Goal: Navigation & Orientation: Understand site structure

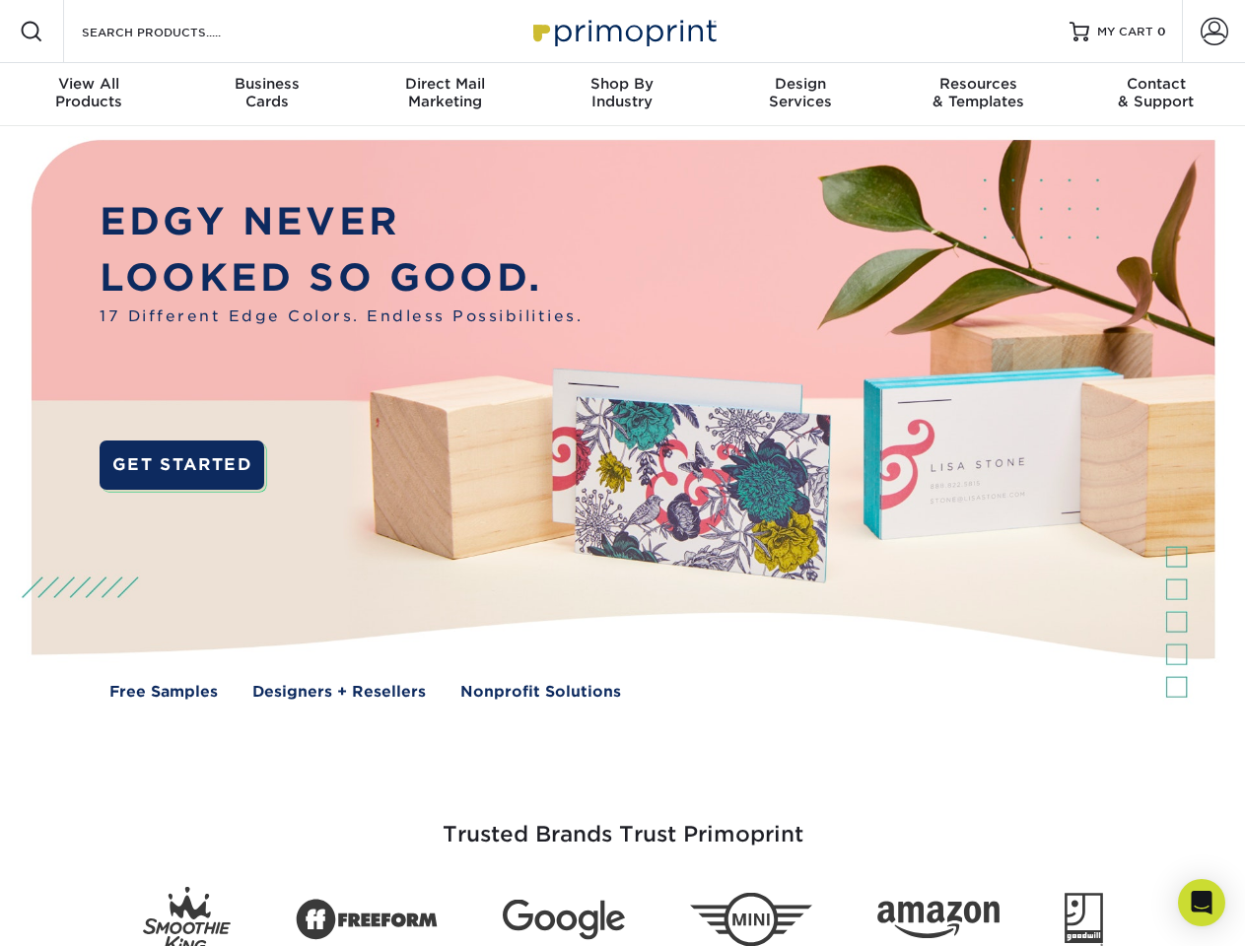
click at [622, 473] on img at bounding box center [622, 434] width 1232 height 616
click at [32, 32] on span at bounding box center [32, 32] width 24 height 24
click at [1213, 32] on span at bounding box center [1214, 32] width 28 height 28
click at [89, 95] on div "View All Products" at bounding box center [88, 92] width 177 height 35
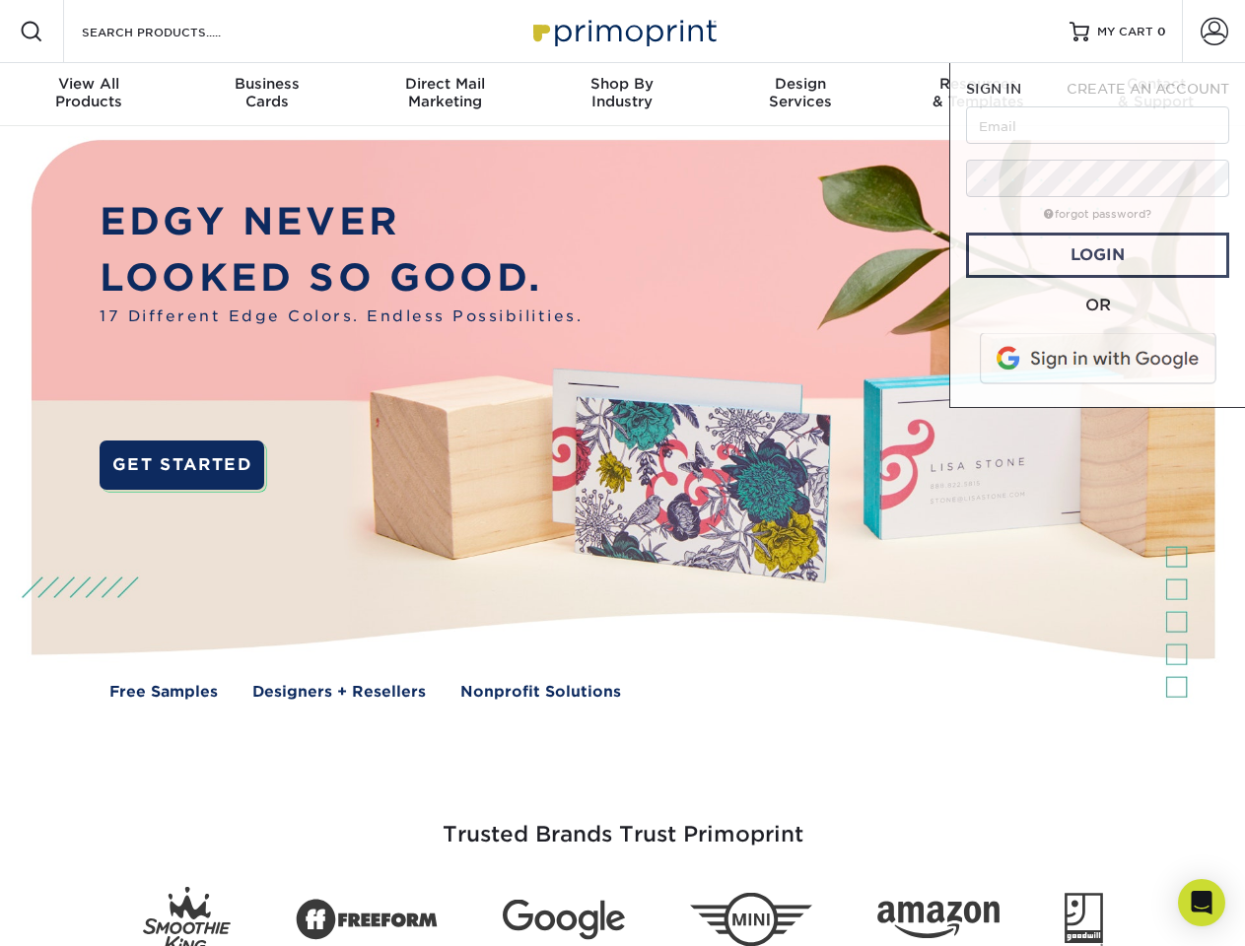
click at [266, 95] on div "Business Cards" at bounding box center [265, 92] width 177 height 35
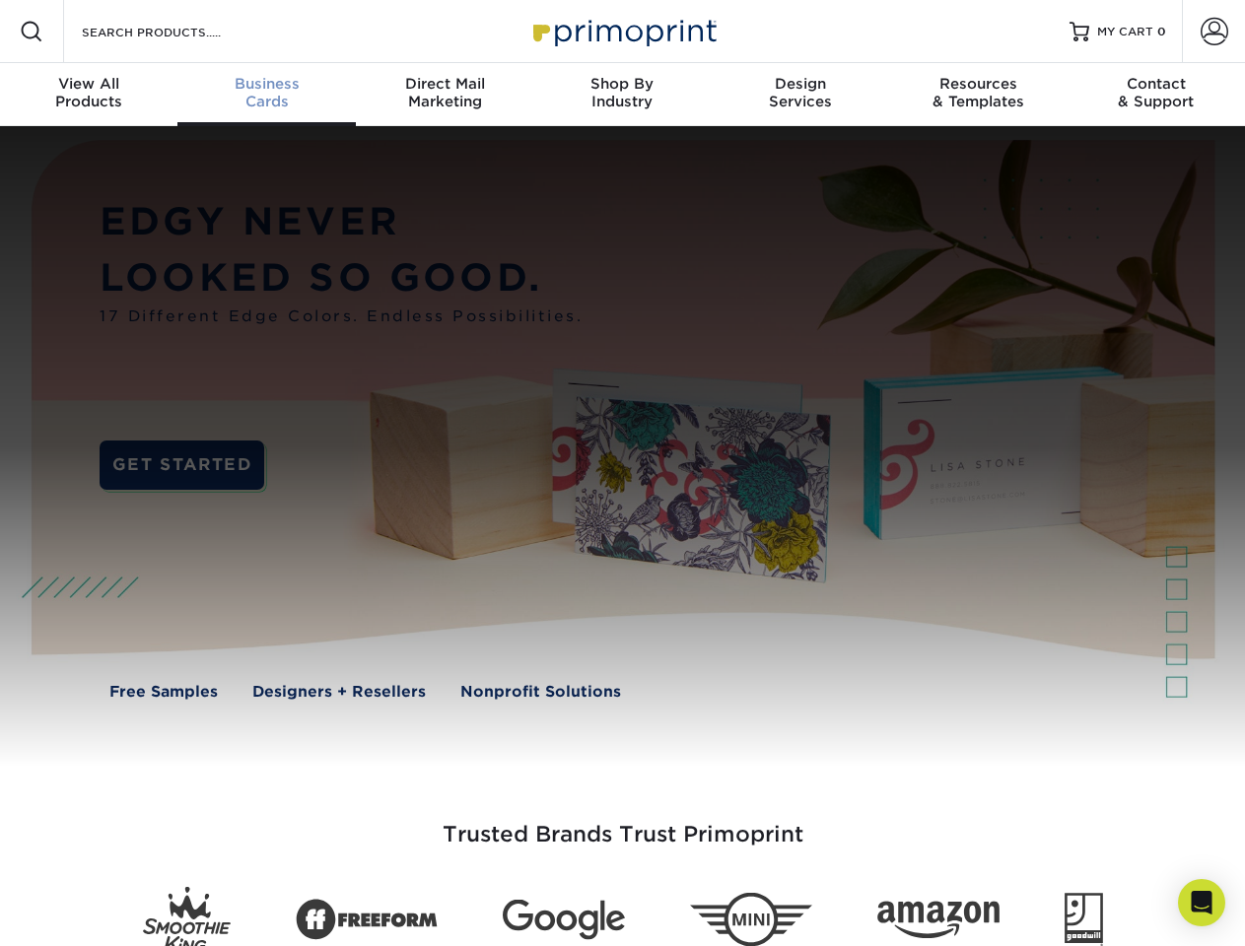
click at [444, 95] on div "Direct Mail Marketing" at bounding box center [444, 92] width 177 height 35
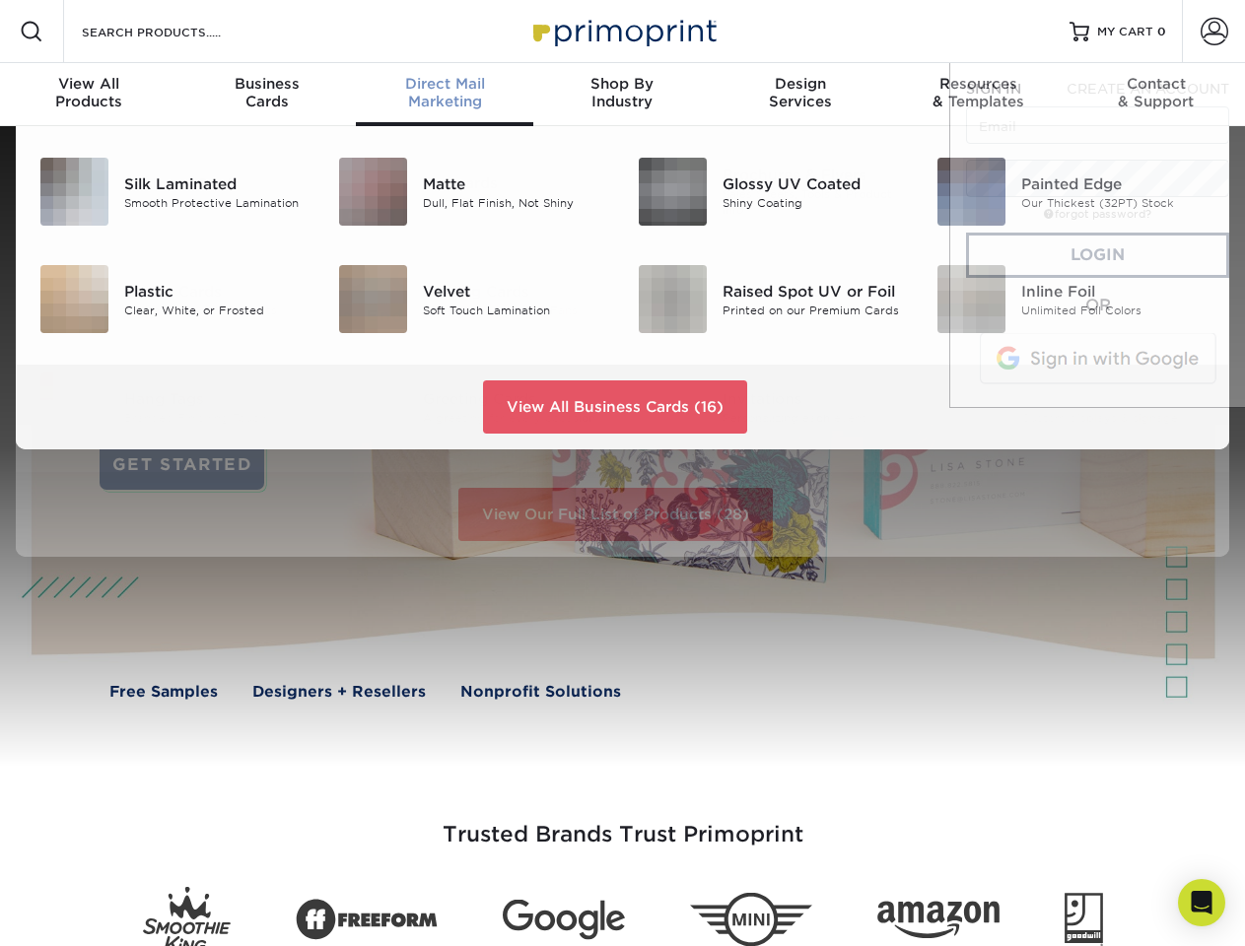
click at [622, 95] on div "Shop By Industry" at bounding box center [621, 92] width 177 height 35
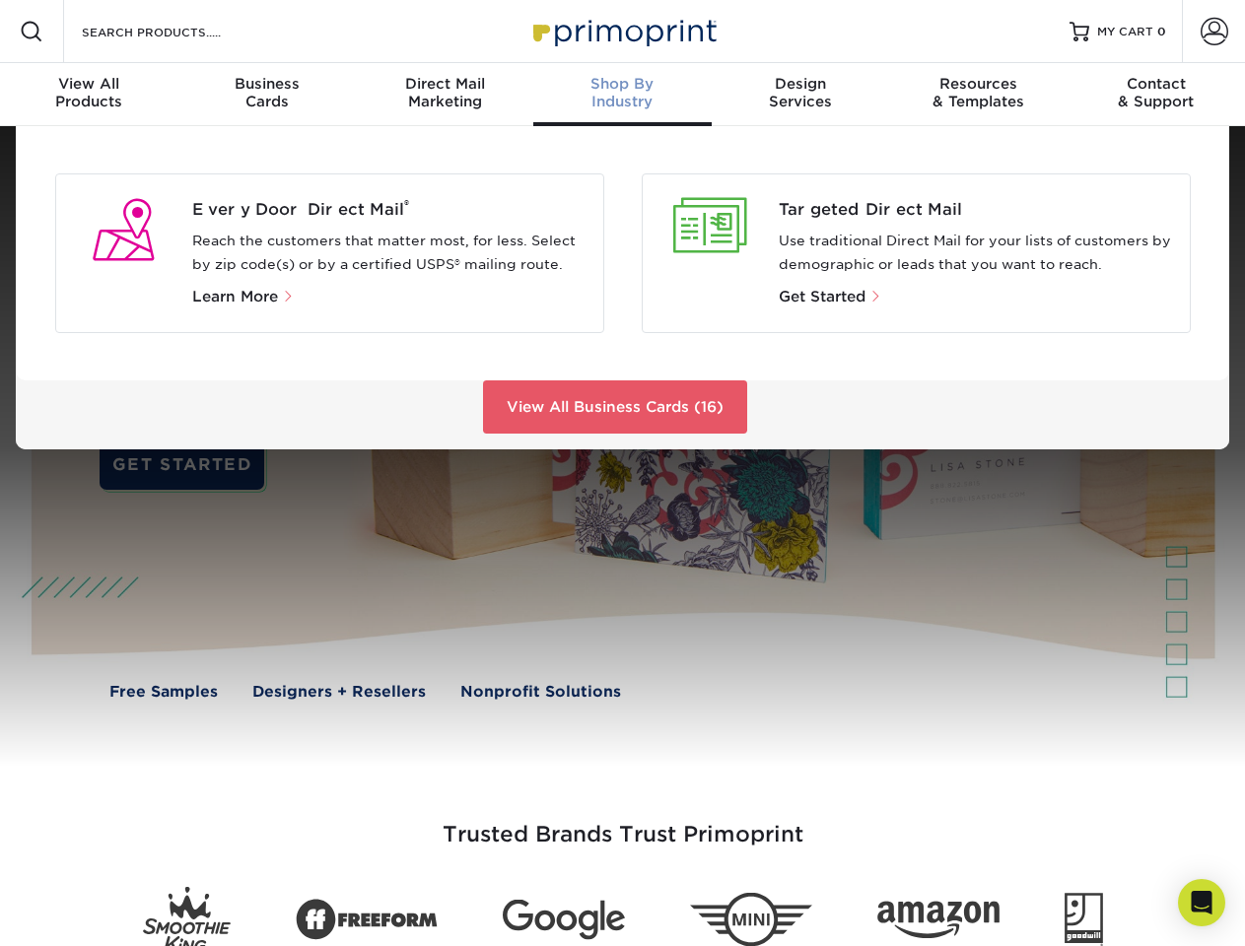
click at [800, 95] on div "Design Services" at bounding box center [800, 92] width 177 height 35
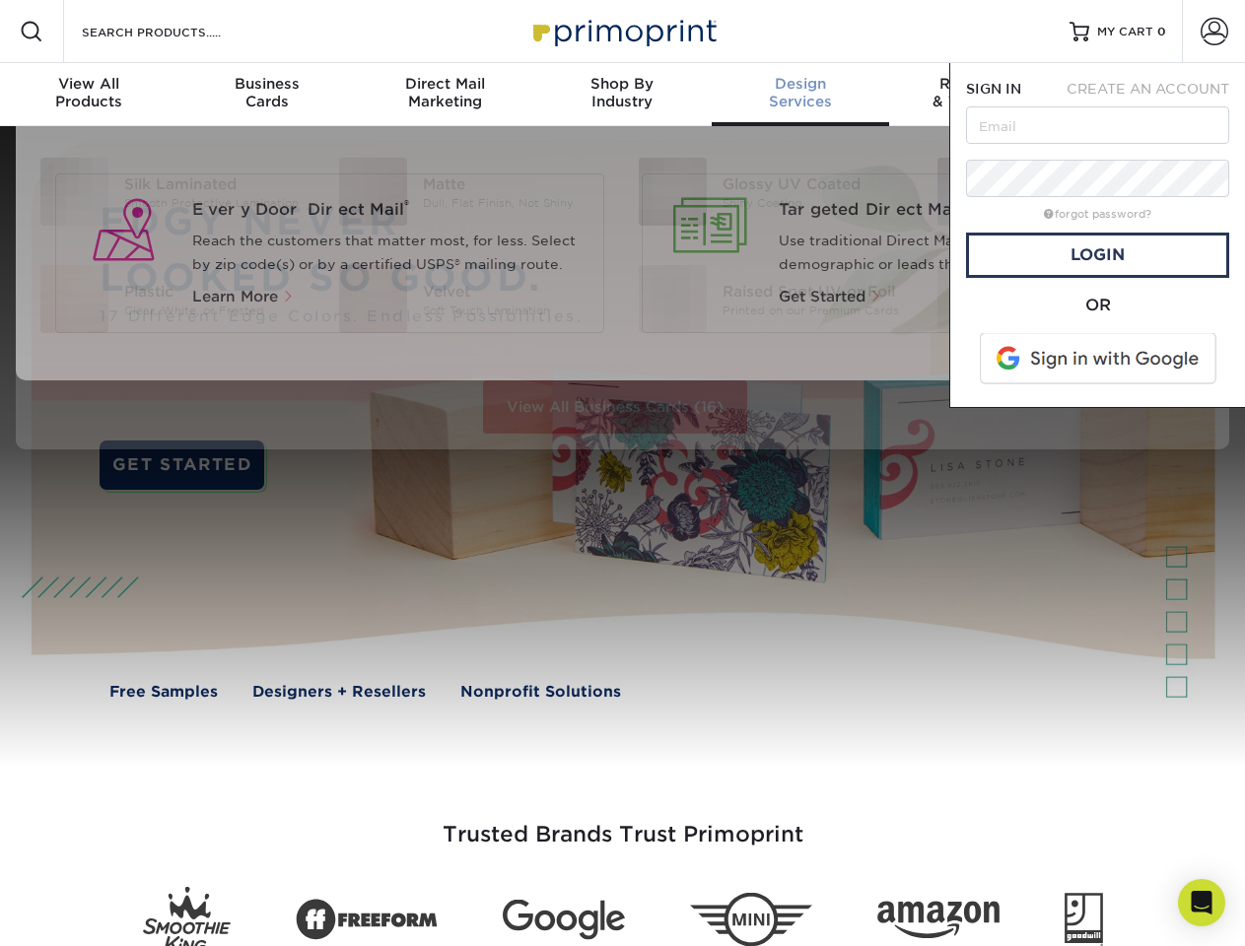
click at [978, 95] on span "SIGN IN" at bounding box center [993, 89] width 55 height 16
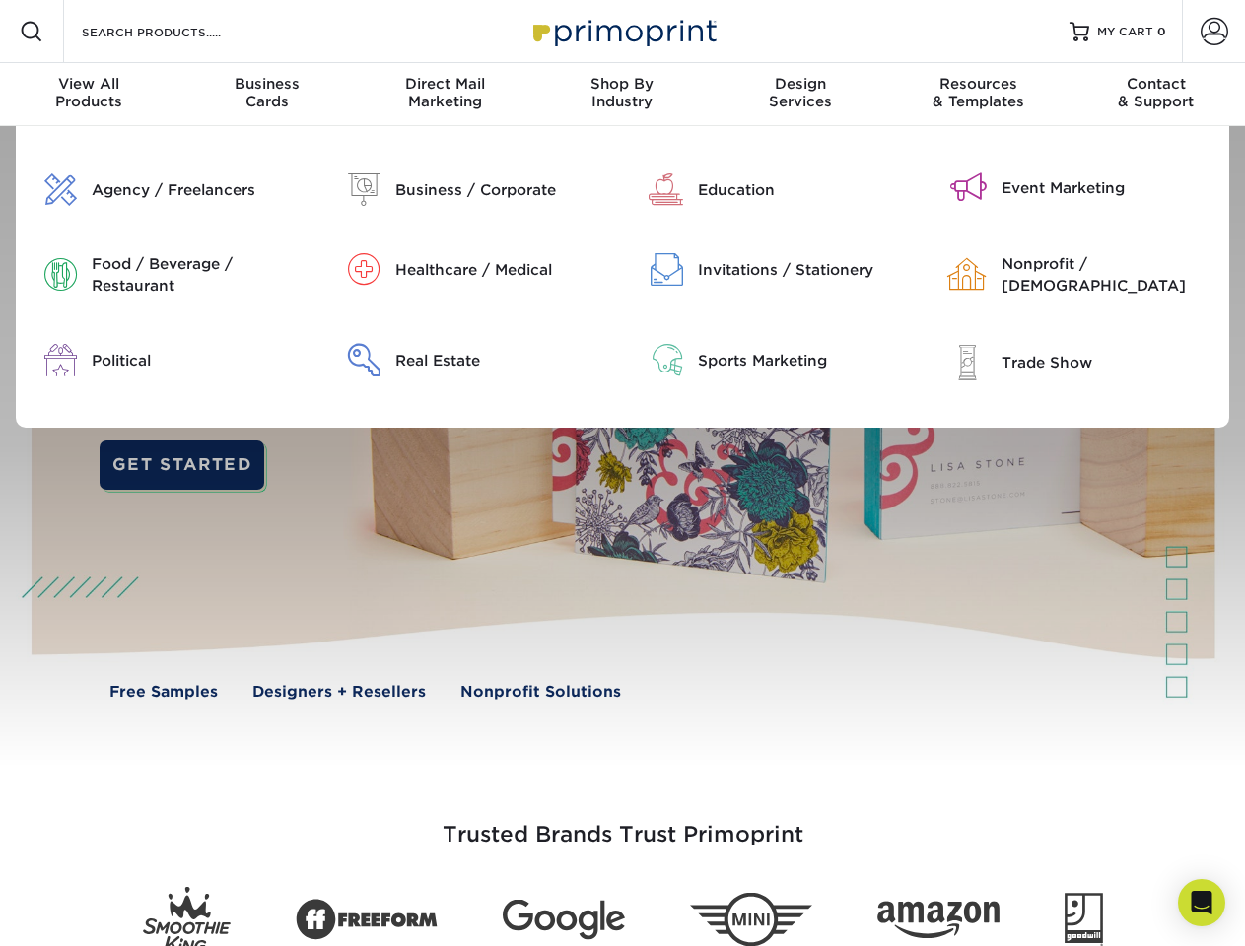
click at [1156, 95] on div "Contact & Support" at bounding box center [1155, 92] width 177 height 35
